Goal: Task Accomplishment & Management: Complete application form

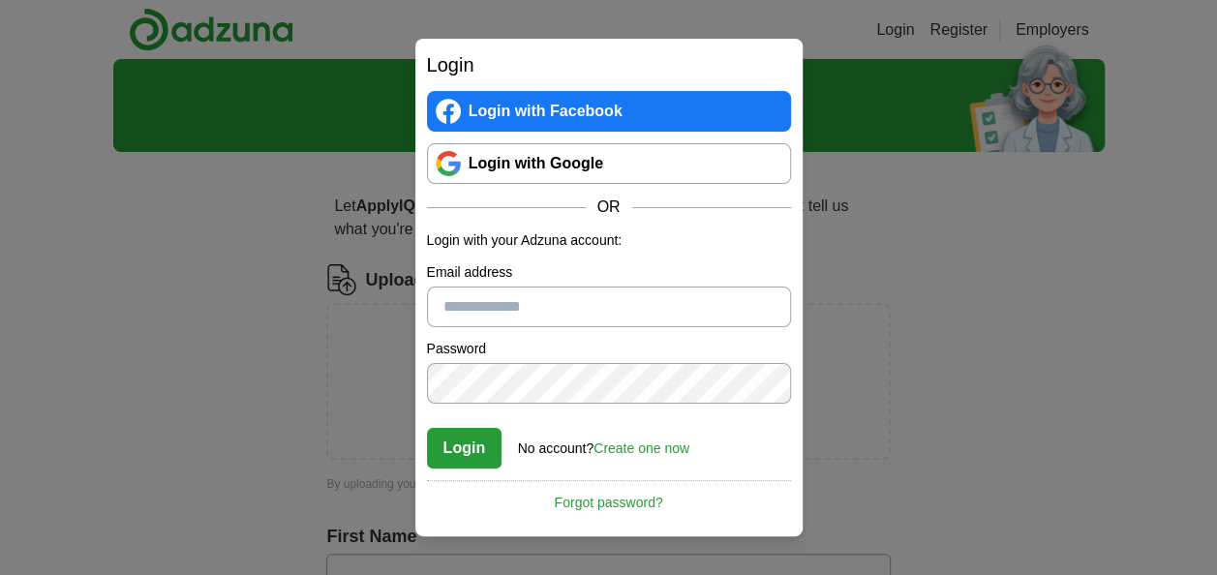
click at [657, 449] on link "Create one now" at bounding box center [641, 448] width 96 height 15
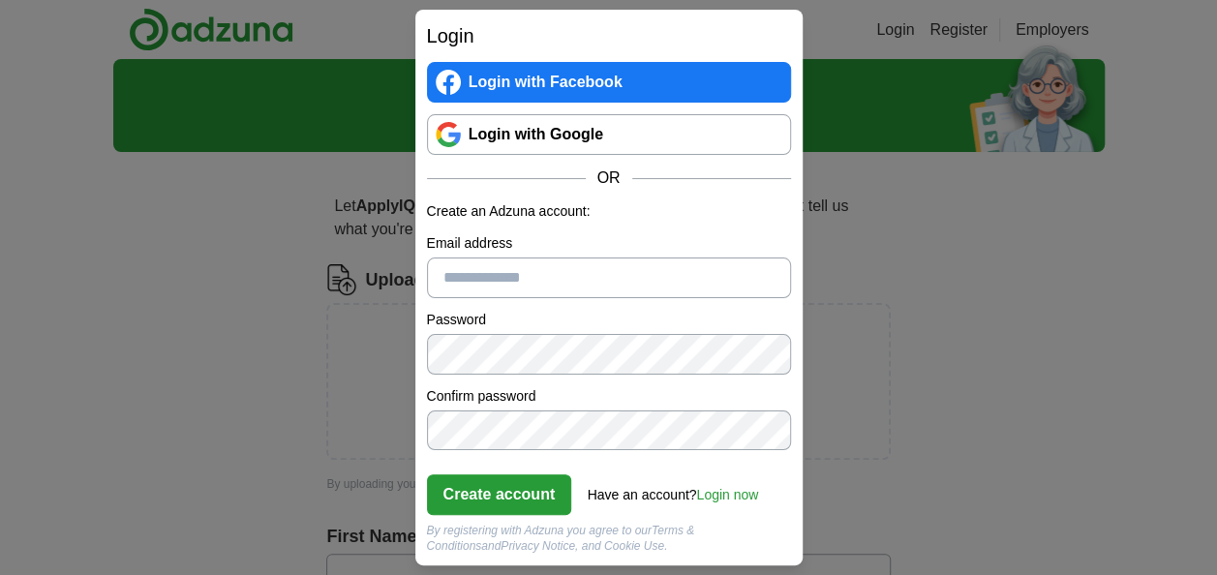
click at [468, 263] on input "Email address" at bounding box center [609, 278] width 364 height 41
type input "**********"
click at [502, 496] on button "Create account" at bounding box center [499, 494] width 145 height 41
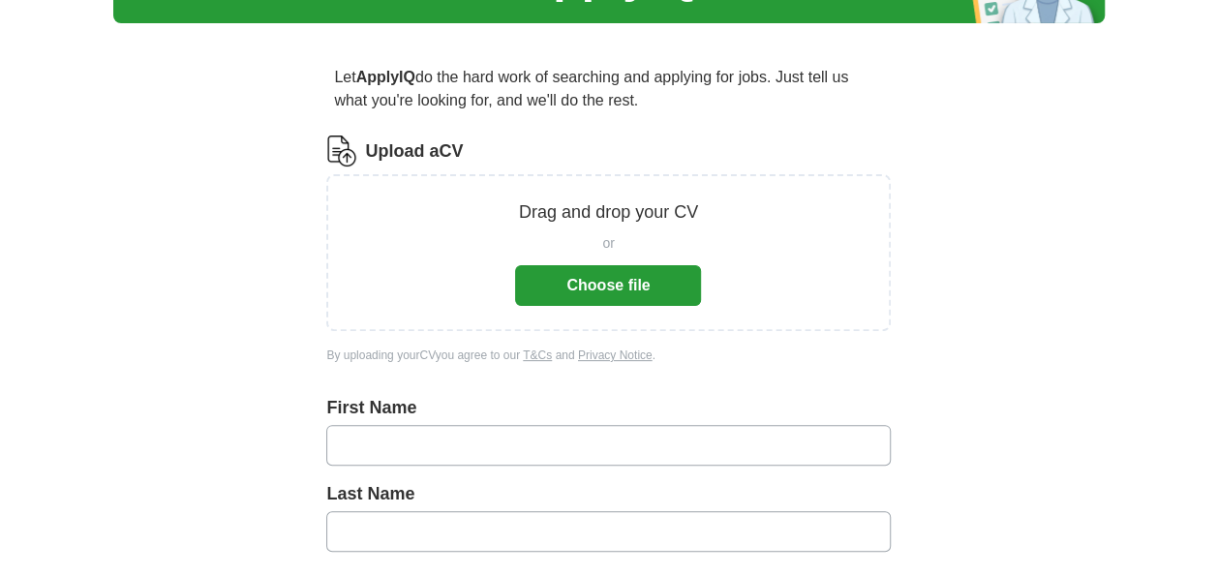
scroll to position [167, 0]
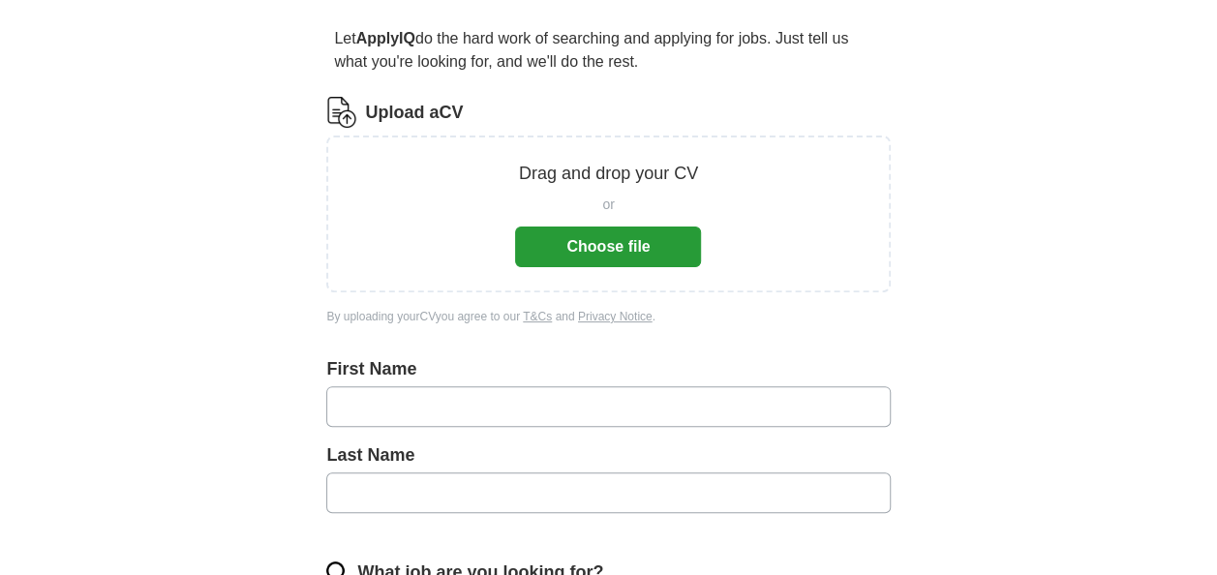
click at [390, 402] on input "text" at bounding box center [607, 406] width 563 height 41
type input "********"
click at [376, 501] on input "text" at bounding box center [607, 492] width 563 height 41
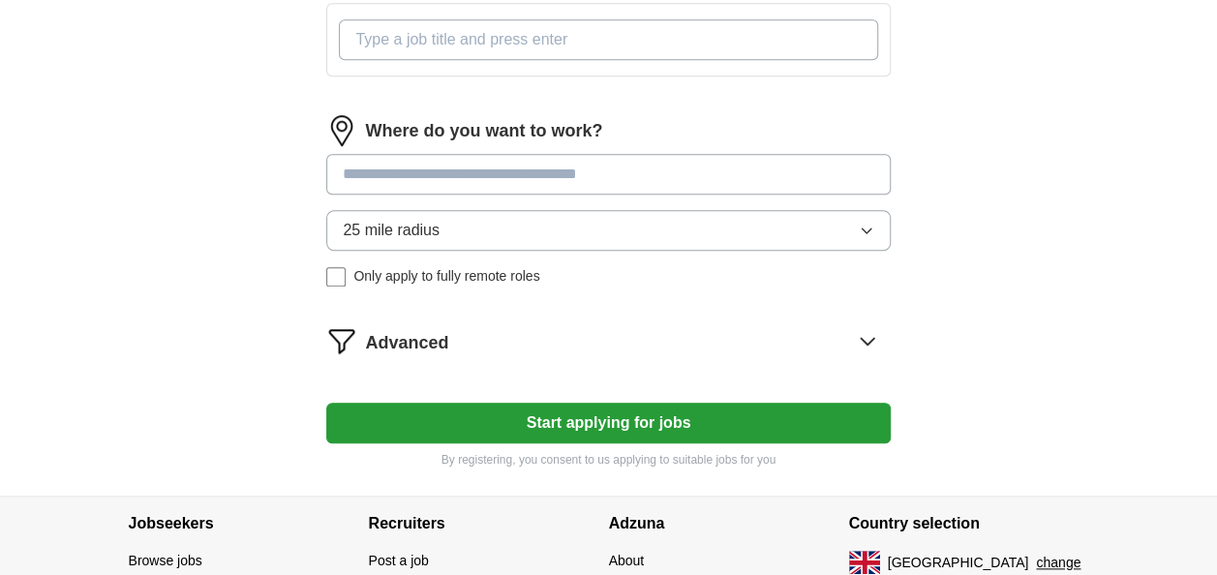
scroll to position [787, 0]
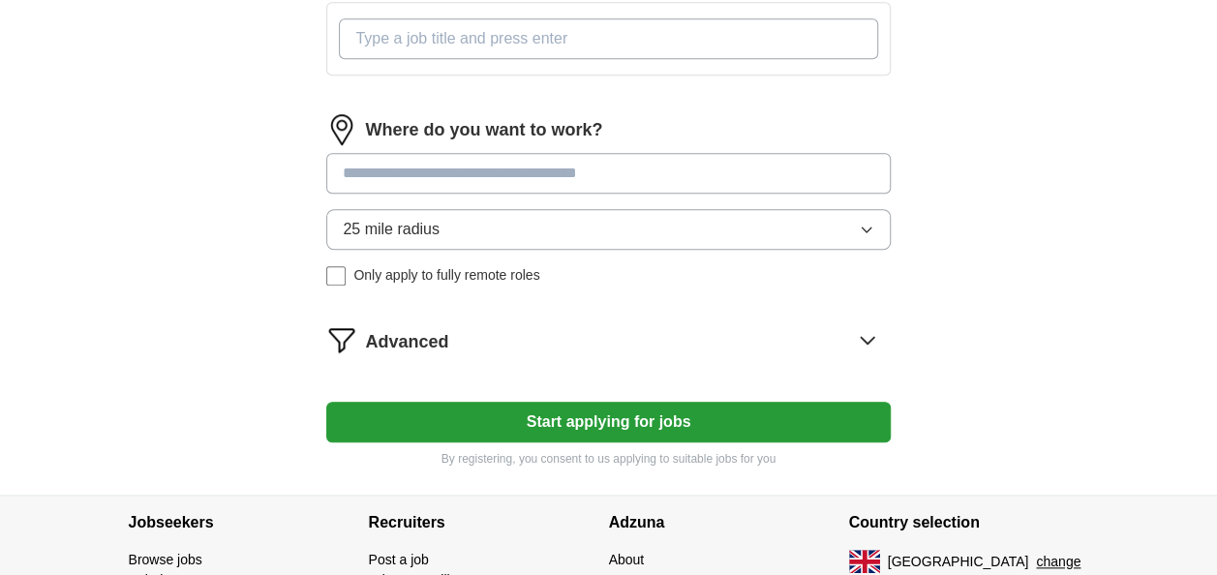
type input "*******"
click at [643, 407] on button "Start applying for jobs" at bounding box center [607, 422] width 563 height 41
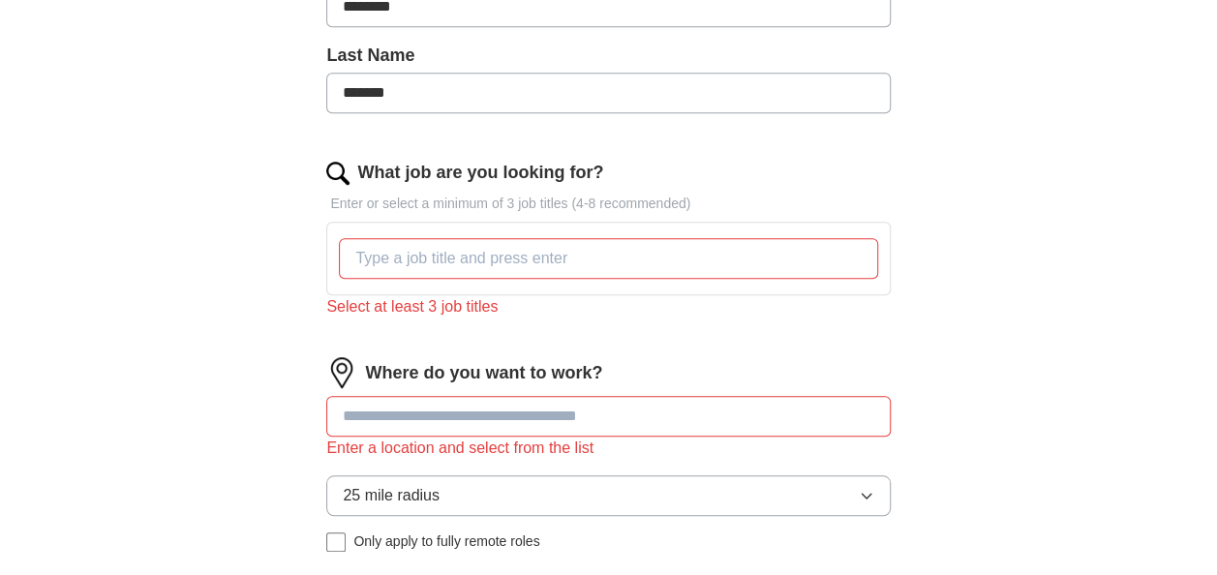
scroll to position [564, 0]
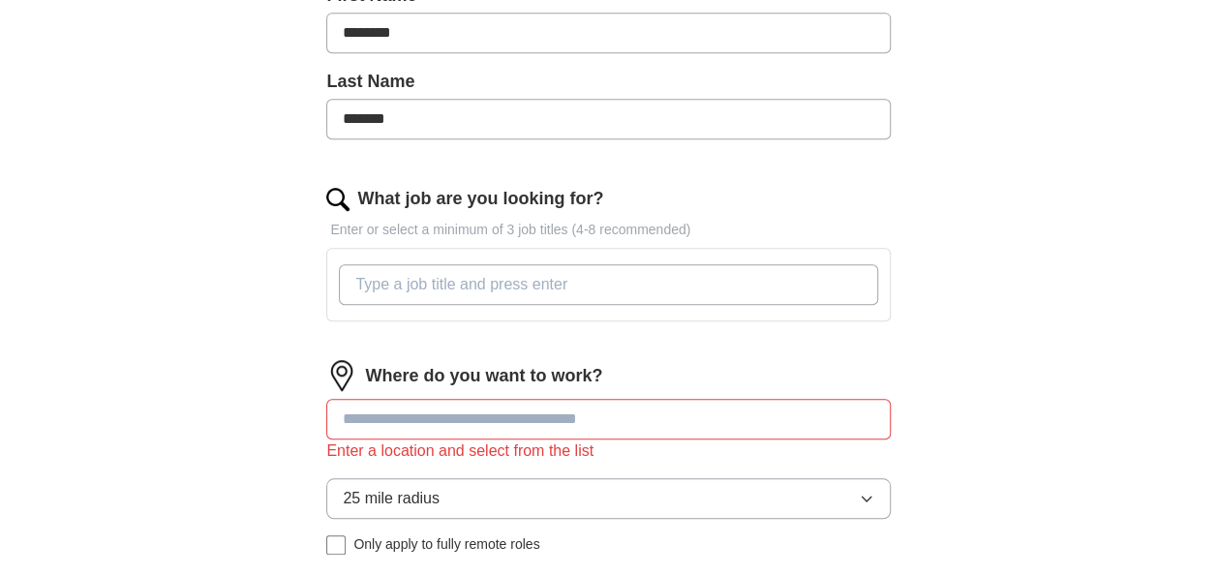
click at [438, 290] on input "What job are you looking for?" at bounding box center [608, 284] width 538 height 41
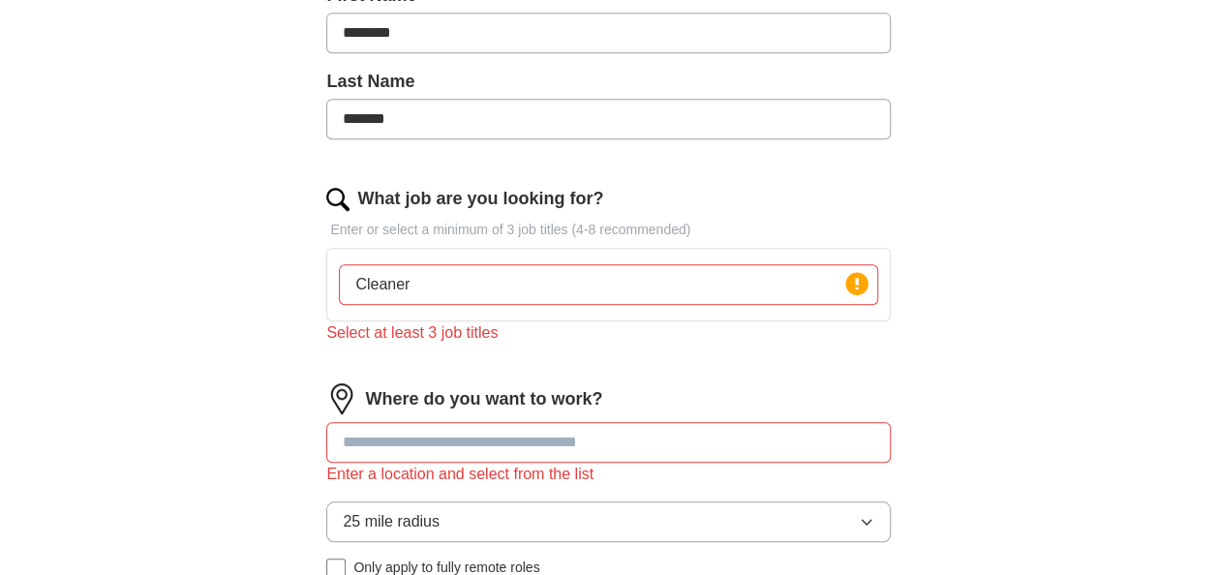
click at [409, 422] on input at bounding box center [607, 442] width 563 height 41
click at [440, 289] on input "Cleaner" at bounding box center [608, 284] width 538 height 41
type input "Cleaner"
